Goal: Subscribe to service/newsletter

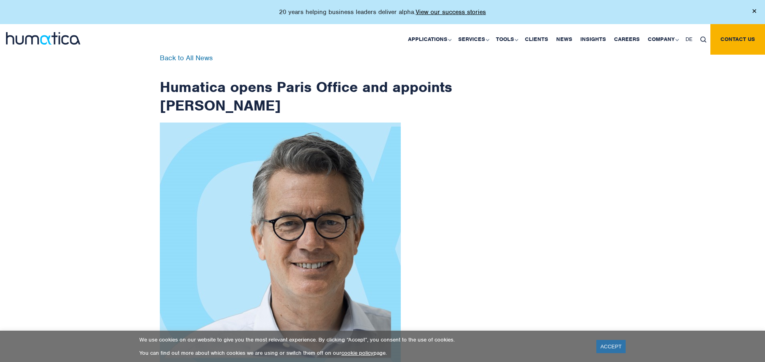
scroll to position [1281, 0]
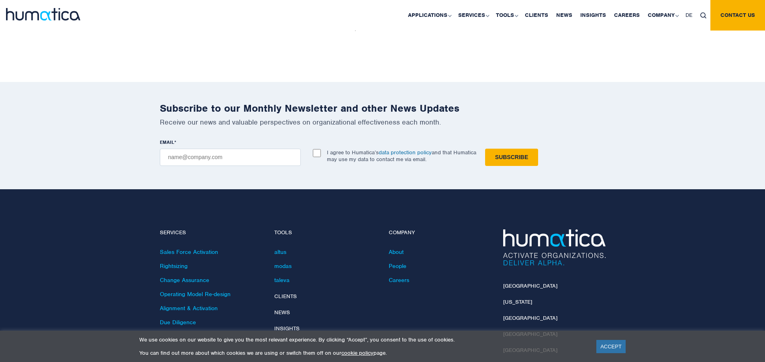
checkbox input "true"
type input "[EMAIL_ADDRESS][DOMAIN_NAME]"
click at [485, 149] on input "Subscribe" at bounding box center [511, 157] width 53 height 17
